Goal: Transaction & Acquisition: Purchase product/service

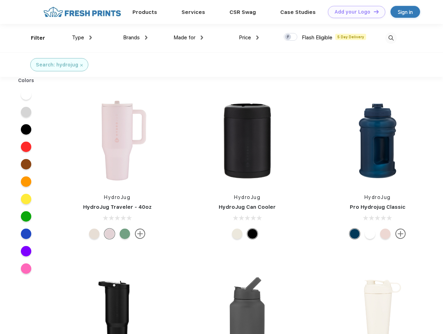
click at [354, 12] on link "Add your Logo Design Tool" at bounding box center [356, 12] width 57 height 12
click at [0, 0] on div "Design Tool" at bounding box center [0, 0] width 0 height 0
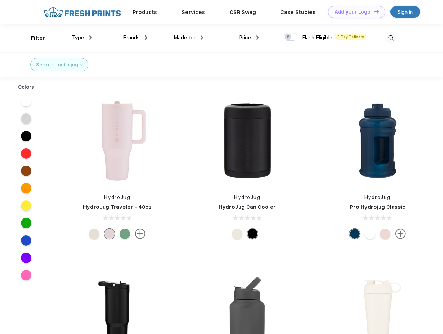
click at [373, 11] on link "Add your Logo Design Tool" at bounding box center [356, 12] width 57 height 12
click at [33, 38] on div "Filter" at bounding box center [38, 38] width 14 height 8
click at [82, 38] on span "Type" at bounding box center [78, 37] width 12 height 6
click at [135, 38] on span "Brands" at bounding box center [131, 37] width 17 height 6
click at [189, 38] on span "Made for" at bounding box center [185, 37] width 22 height 6
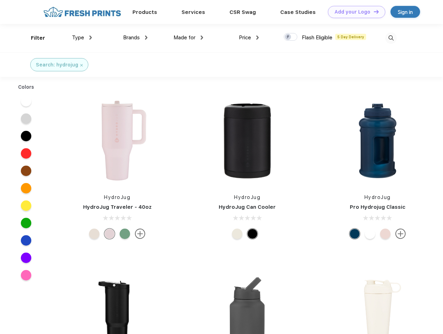
click at [249, 38] on span "Price" at bounding box center [245, 37] width 12 height 6
click at [291, 37] on div at bounding box center [291, 37] width 14 height 8
click at [288, 37] on input "checkbox" at bounding box center [286, 35] width 5 height 5
click at [391, 38] on img at bounding box center [390, 37] width 11 height 11
